Goal: Information Seeking & Learning: Find specific fact

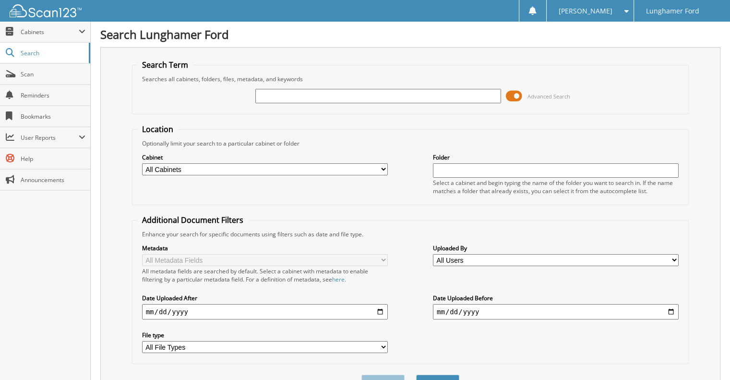
click at [296, 93] on input "text" at bounding box center [378, 96] width 246 height 14
type input "[PERSON_NAME]"
click at [283, 168] on select "All Cabinets ACCOUNTS PAYABLE ACCOUNTS RECEIVABLE ACH CAR DEALS - AUTOMATE CAR …" at bounding box center [265, 169] width 246 height 12
select select "42315"
click at [142, 163] on select "All Cabinets ACCOUNTS PAYABLE ACCOUNTS RECEIVABLE ACH CAR DEALS - AUTOMATE CAR …" at bounding box center [265, 169] width 246 height 12
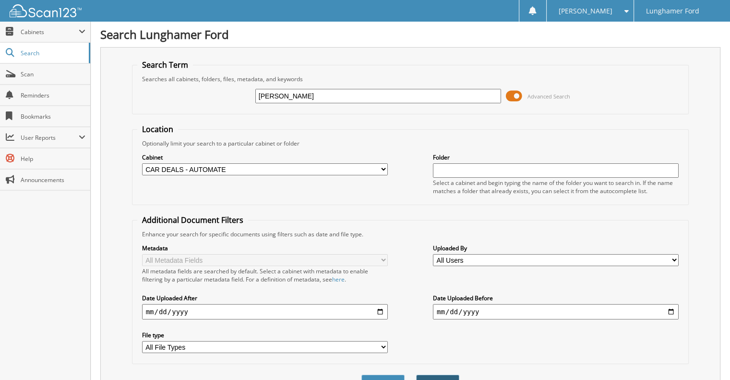
click at [444, 375] on button "Search" at bounding box center [437, 384] width 43 height 18
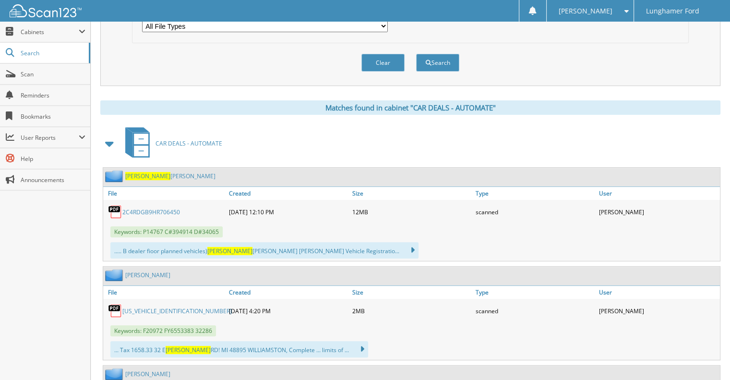
scroll to position [336, 0]
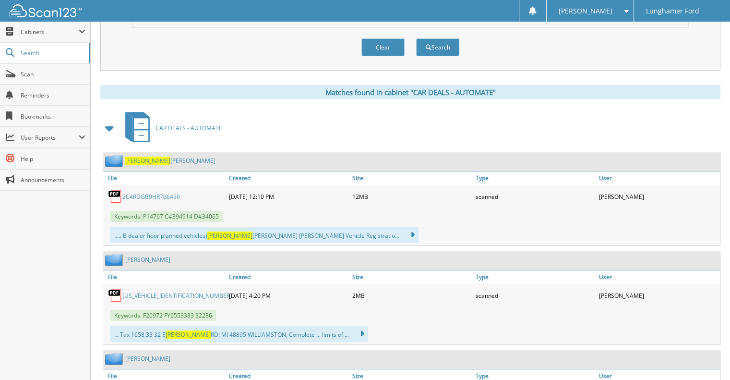
click at [401, 228] on icon at bounding box center [408, 234] width 14 height 13
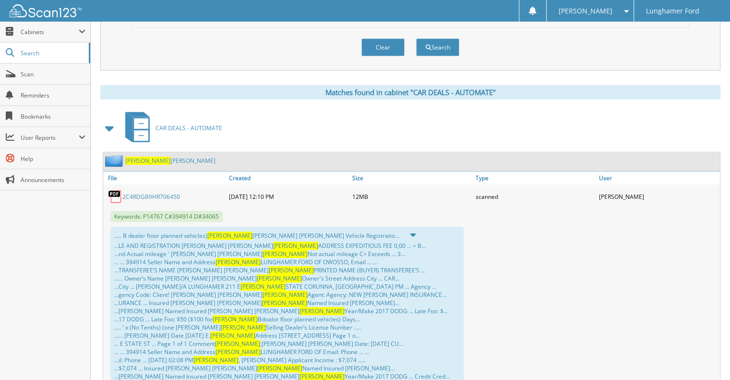
click at [162, 193] on link "2C4RDGB9HR706450" at bounding box center [151, 197] width 58 height 8
